Goal: Information Seeking & Learning: Check status

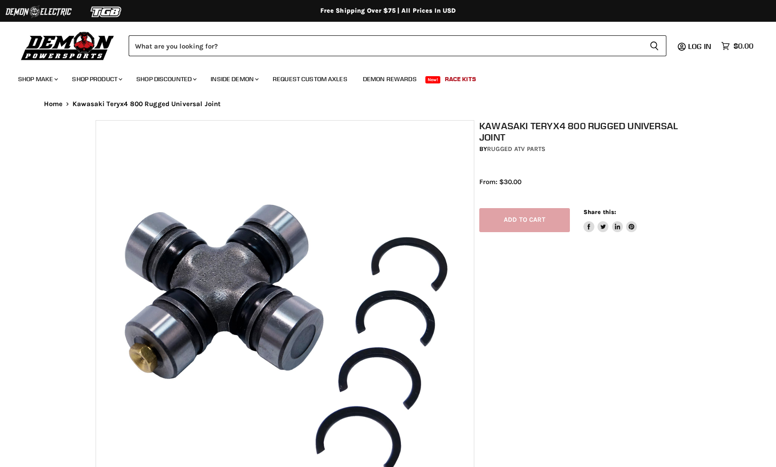
select select "******"
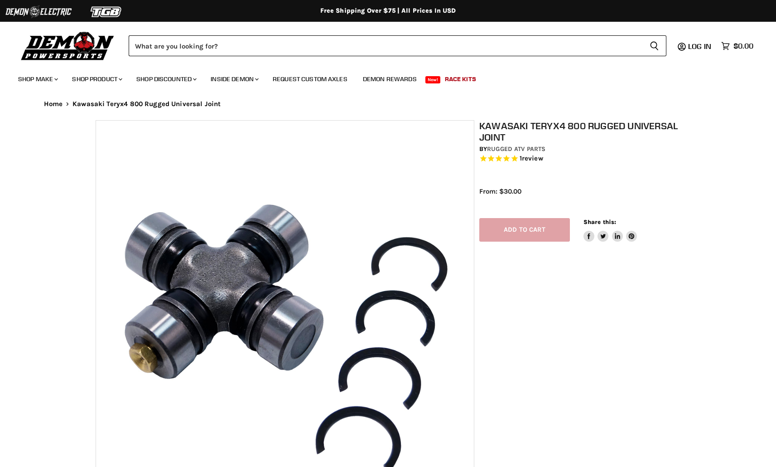
select select "******"
